Goal: Task Accomplishment & Management: Manage account settings

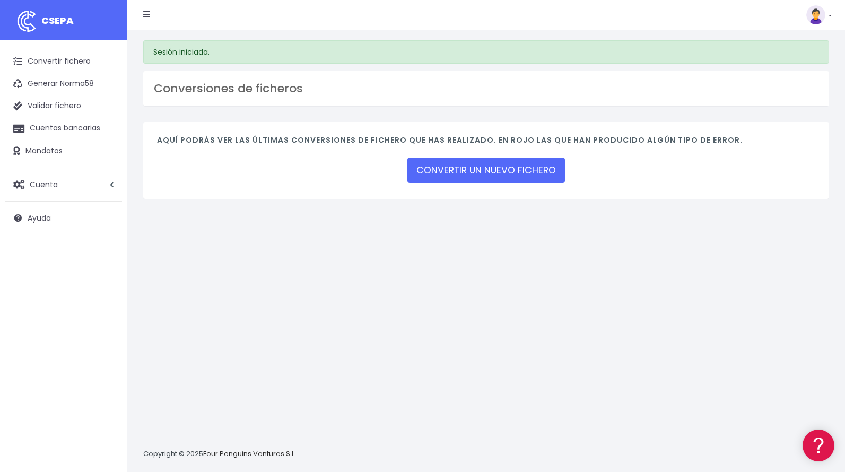
click at [828, 15] on link at bounding box center [818, 14] width 25 height 19
click at [787, 47] on link "Suscripción" at bounding box center [794, 47] width 73 height 20
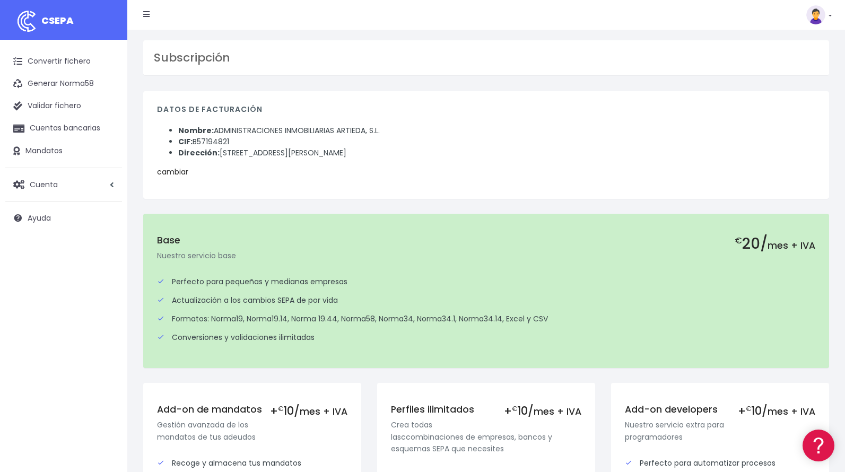
click at [171, 175] on link "cambiar" at bounding box center [172, 172] width 31 height 11
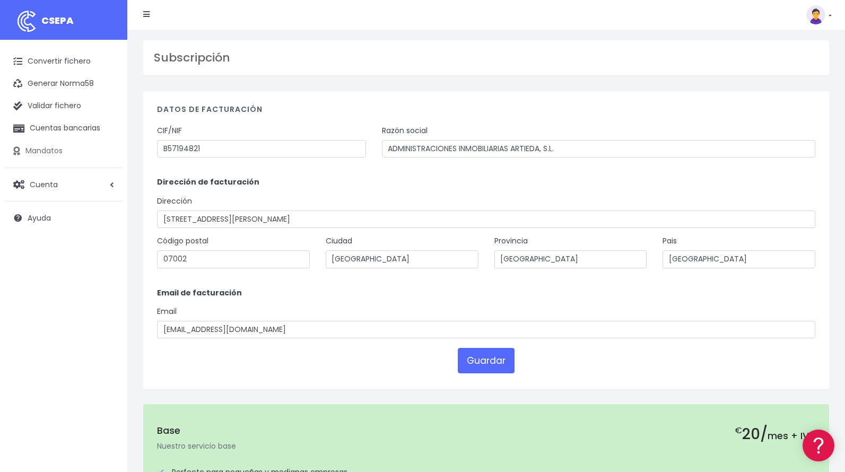
click at [45, 150] on link "Mandatos" at bounding box center [63, 151] width 117 height 22
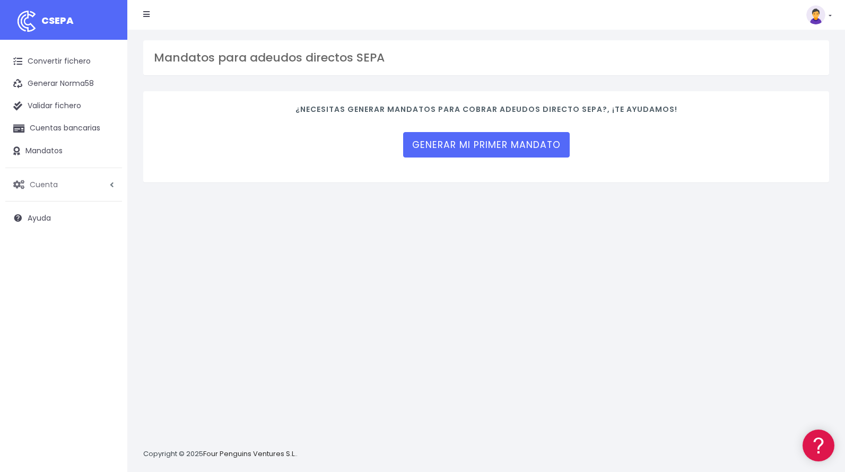
click at [47, 185] on span "Cuenta" at bounding box center [44, 184] width 28 height 11
click at [49, 208] on link "Perfiles" at bounding box center [69, 210] width 105 height 19
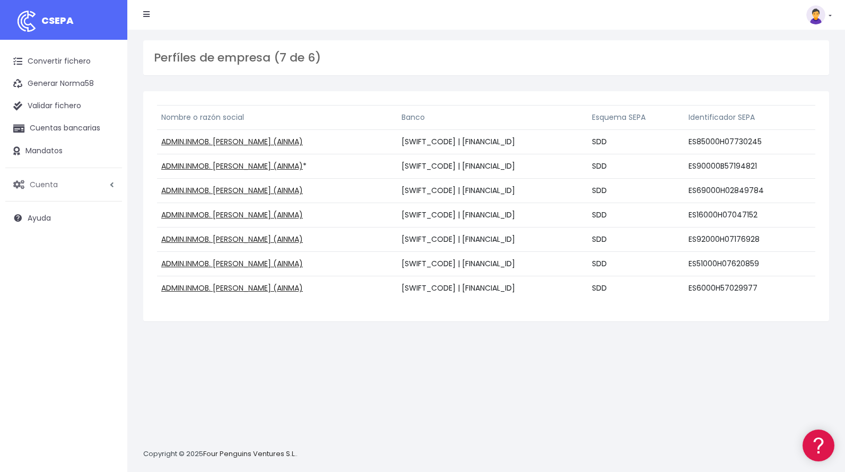
click at [71, 178] on link "Cuenta" at bounding box center [63, 184] width 117 height 22
click at [40, 309] on span "Ayuda" at bounding box center [39, 304] width 23 height 11
click at [29, 265] on link "API" at bounding box center [69, 266] width 105 height 19
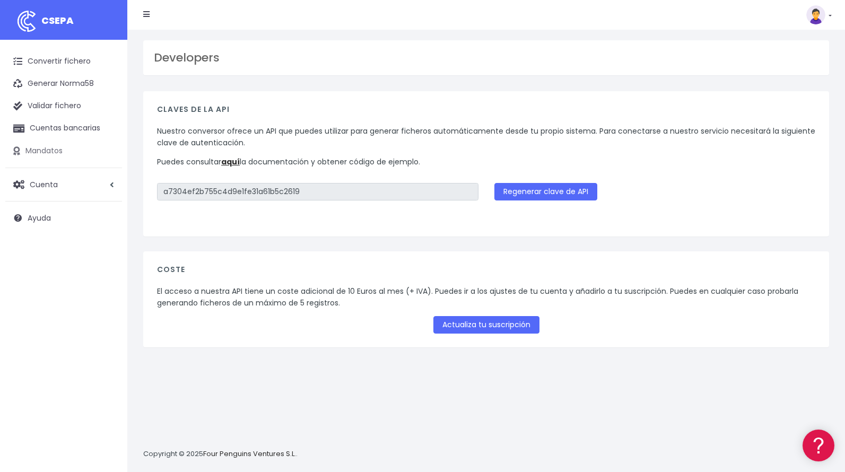
click at [45, 154] on link "Mandatos" at bounding box center [63, 151] width 117 height 22
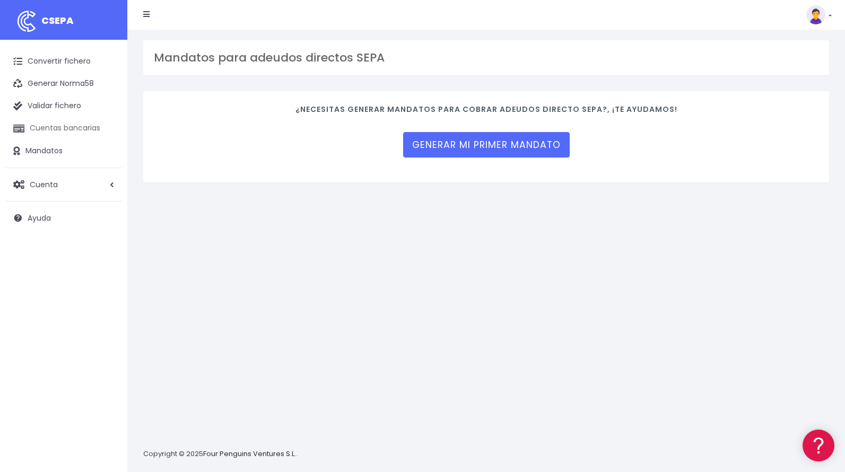
click at [51, 127] on link "Cuentas bancarias" at bounding box center [63, 128] width 117 height 22
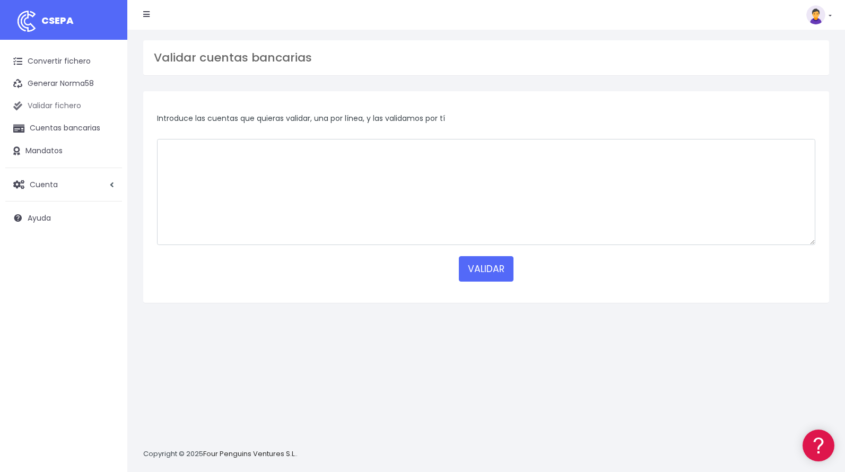
click at [50, 104] on link "Validar fichero" at bounding box center [63, 106] width 117 height 22
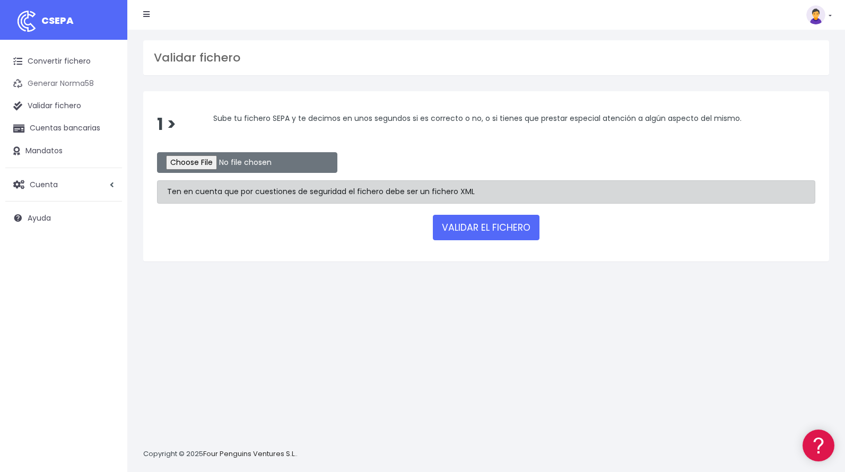
click at [49, 85] on link "Generar Norma58" at bounding box center [63, 84] width 117 height 22
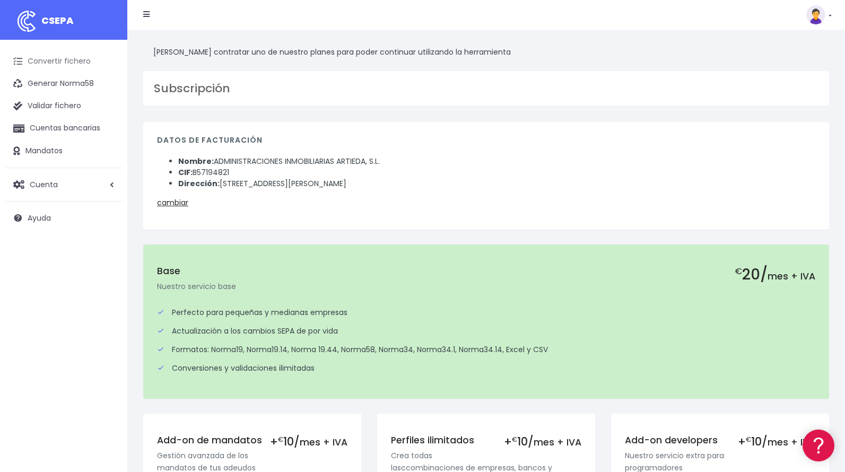
click at [46, 66] on link "Convertir fichero" at bounding box center [63, 61] width 117 height 22
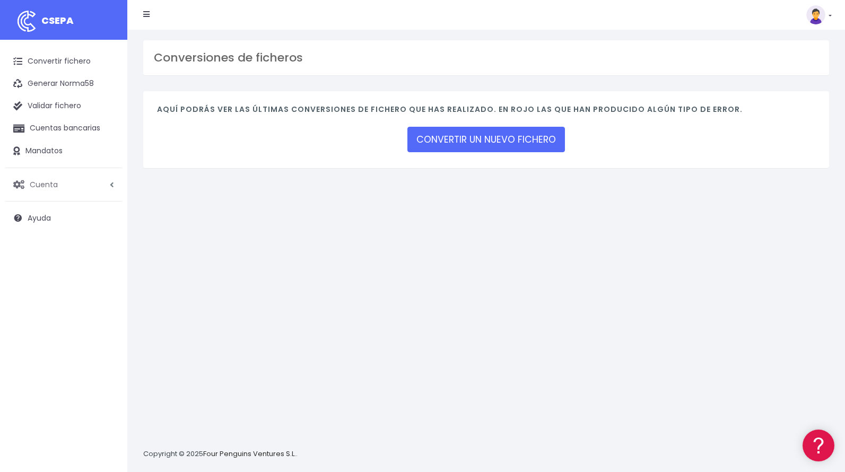
click at [38, 182] on span "Cuenta" at bounding box center [44, 184] width 28 height 11
click at [45, 212] on link "Perfiles" at bounding box center [69, 210] width 105 height 19
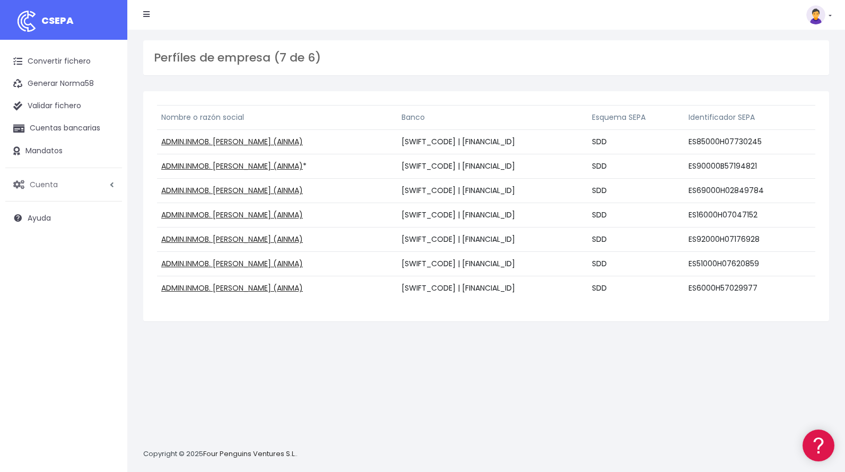
click at [46, 178] on link "Cuenta" at bounding box center [63, 184] width 117 height 22
click at [45, 229] on link "Suscripción" at bounding box center [69, 229] width 105 height 19
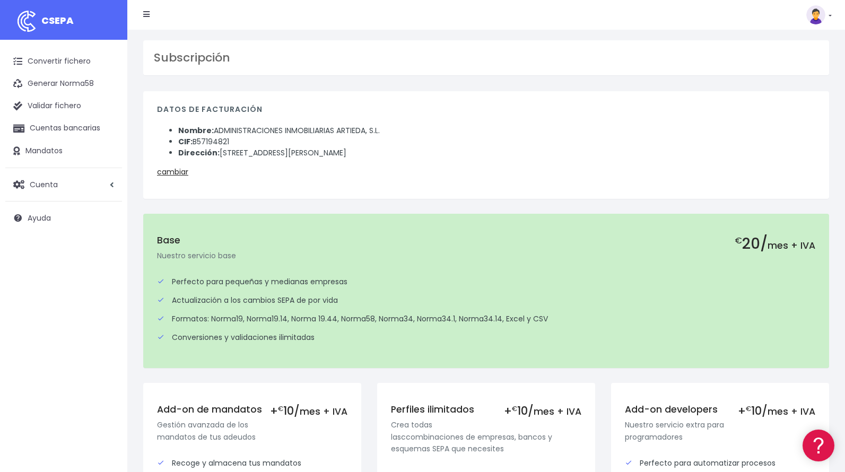
click at [199, 55] on h3 "Subscripción" at bounding box center [486, 58] width 665 height 14
click at [45, 187] on span "Cuenta" at bounding box center [44, 184] width 28 height 11
click at [39, 265] on link "API" at bounding box center [69, 266] width 105 height 19
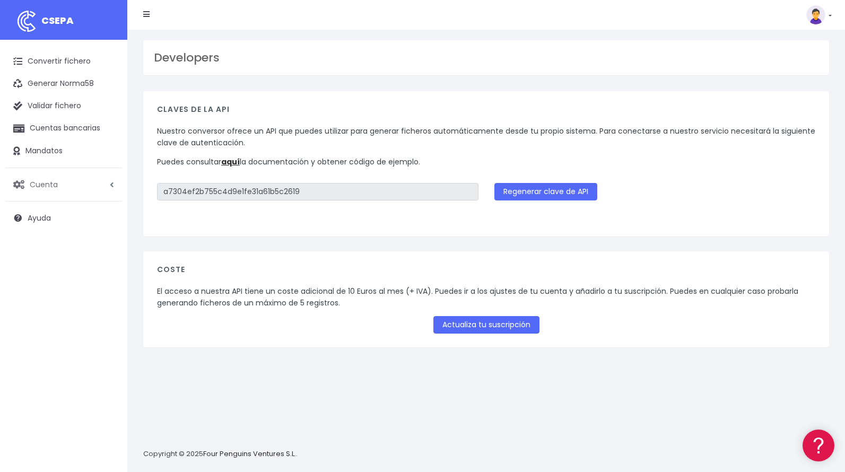
click at [42, 185] on span "Cuenta" at bounding box center [44, 184] width 28 height 11
click at [47, 245] on link "Facturación" at bounding box center [69, 248] width 105 height 19
